Goal: Use online tool/utility: Utilize a website feature to perform a specific function

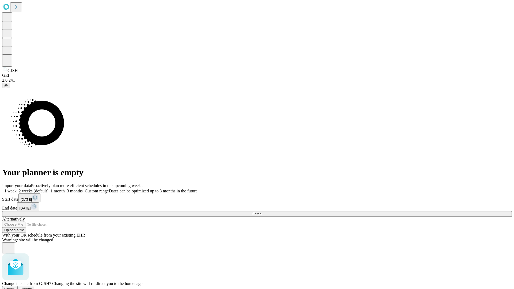
click at [32, 287] on span "Confirm" at bounding box center [26, 289] width 13 height 4
click at [65, 189] on label "1 month" at bounding box center [56, 191] width 16 height 5
click at [261, 212] on span "Fetch" at bounding box center [256, 214] width 9 height 4
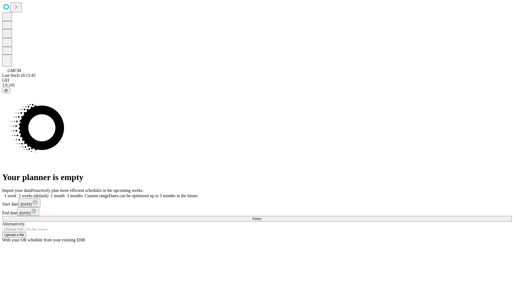
click at [65, 194] on label "1 month" at bounding box center [56, 196] width 16 height 5
click at [261, 217] on span "Fetch" at bounding box center [256, 219] width 9 height 4
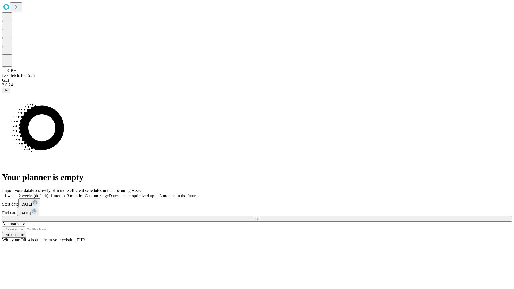
click at [65, 194] on label "1 month" at bounding box center [56, 196] width 16 height 5
click at [261, 217] on span "Fetch" at bounding box center [256, 219] width 9 height 4
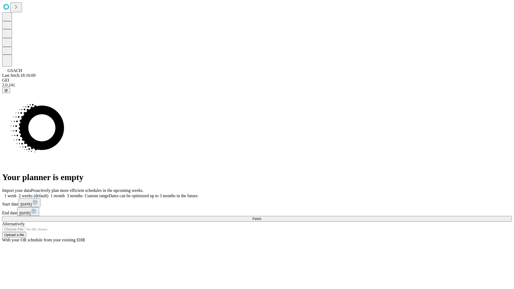
click at [65, 194] on label "1 month" at bounding box center [56, 196] width 16 height 5
click at [261, 217] on span "Fetch" at bounding box center [256, 219] width 9 height 4
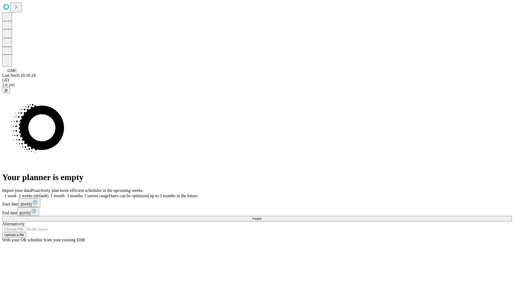
click at [65, 194] on label "1 month" at bounding box center [56, 196] width 16 height 5
click at [261, 217] on span "Fetch" at bounding box center [256, 219] width 9 height 4
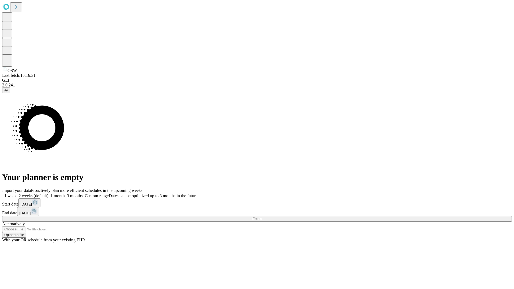
click at [261, 217] on span "Fetch" at bounding box center [256, 219] width 9 height 4
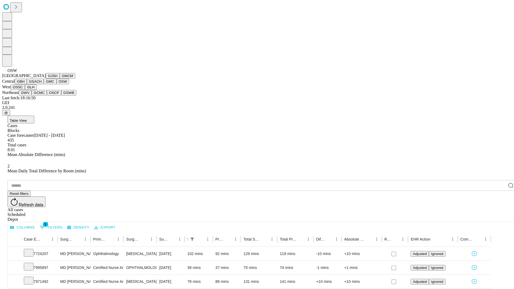
click at [25, 90] on button "OSSC" at bounding box center [18, 87] width 14 height 6
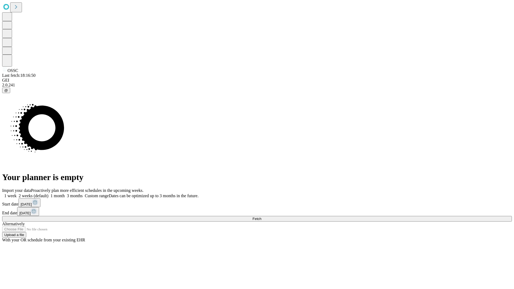
click at [65, 194] on label "1 month" at bounding box center [56, 196] width 16 height 5
click at [261, 217] on span "Fetch" at bounding box center [256, 219] width 9 height 4
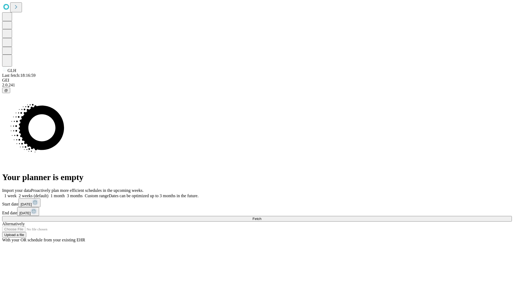
click at [65, 194] on label "1 month" at bounding box center [56, 196] width 16 height 5
click at [261, 217] on span "Fetch" at bounding box center [256, 219] width 9 height 4
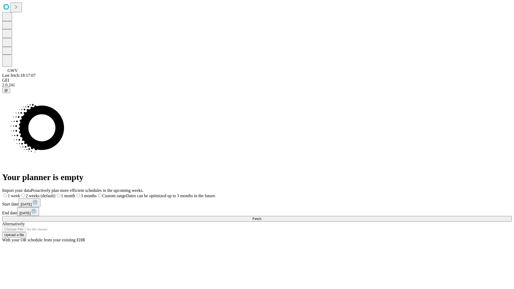
click at [75, 194] on label "1 month" at bounding box center [65, 196] width 20 height 5
click at [261, 217] on span "Fetch" at bounding box center [256, 219] width 9 height 4
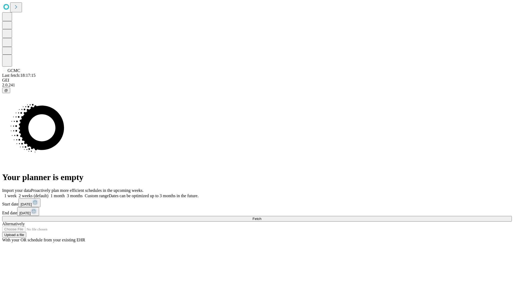
click at [65, 194] on label "1 month" at bounding box center [56, 196] width 16 height 5
click at [261, 217] on span "Fetch" at bounding box center [256, 219] width 9 height 4
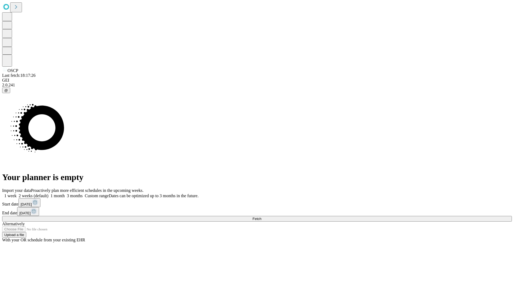
click at [65, 194] on label "1 month" at bounding box center [56, 196] width 16 height 5
click at [261, 217] on span "Fetch" at bounding box center [256, 219] width 9 height 4
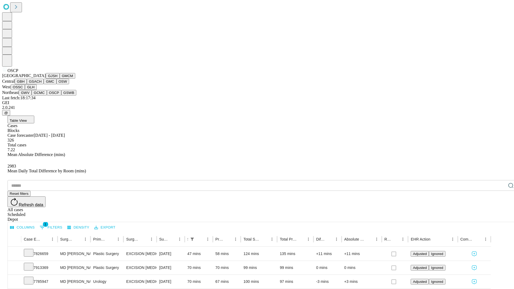
click at [61, 96] on button "GSWB" at bounding box center [68, 93] width 15 height 6
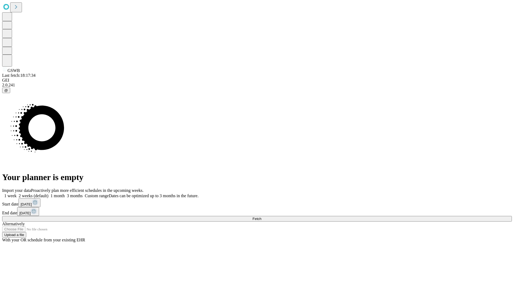
click at [65, 194] on label "1 month" at bounding box center [56, 196] width 16 height 5
click at [261, 217] on span "Fetch" at bounding box center [256, 219] width 9 height 4
